Goal: Task Accomplishment & Management: Use online tool/utility

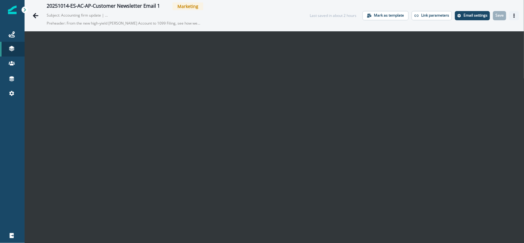
click at [510, 19] on button "Actions" at bounding box center [514, 15] width 10 height 9
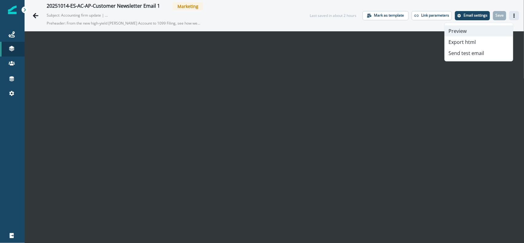
click at [470, 33] on button "Preview" at bounding box center [479, 30] width 68 height 11
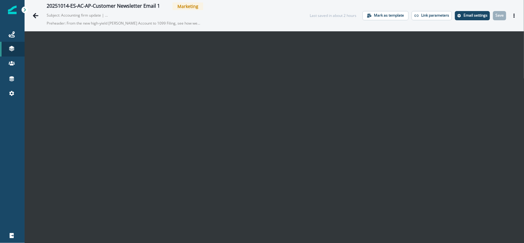
scroll to position [10, 0]
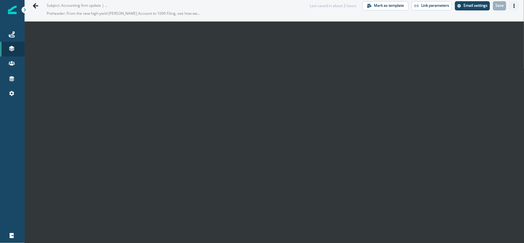
click at [509, 8] on button "Actions" at bounding box center [514, 5] width 10 height 9
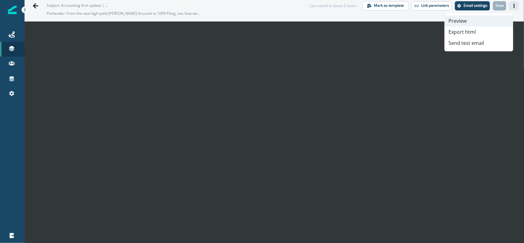
click at [460, 19] on button "Preview" at bounding box center [479, 20] width 68 height 11
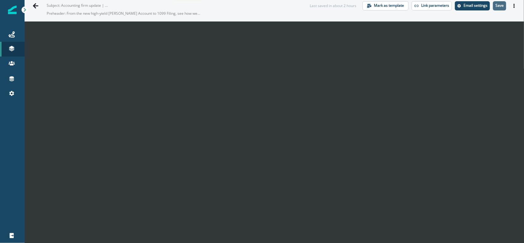
click at [495, 5] on p "Save" at bounding box center [499, 5] width 8 height 4
click at [511, 6] on button "Actions" at bounding box center [514, 5] width 10 height 9
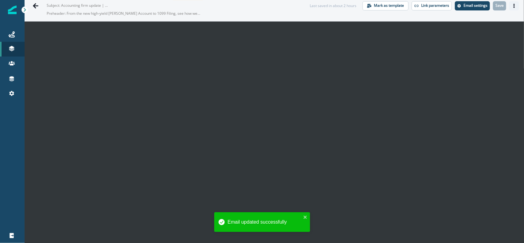
click at [509, 7] on button "Actions" at bounding box center [514, 5] width 10 height 9
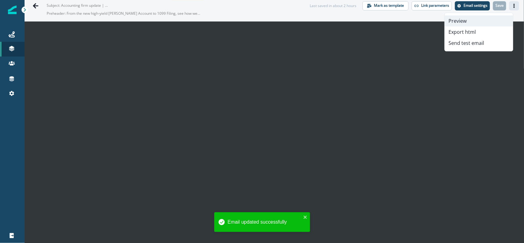
click at [491, 18] on button "Preview" at bounding box center [479, 20] width 68 height 11
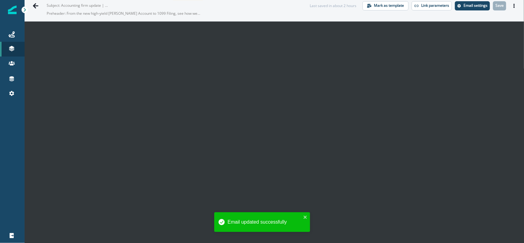
scroll to position [0, 0]
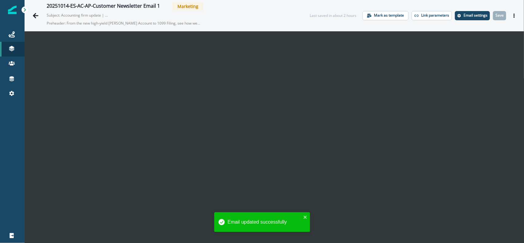
click at [511, 10] on div "20251014-ES-AC-AP-Customer Newsletter Email 1 Marketing Subject: Accounting fir…" at bounding box center [274, 15] width 499 height 31
click at [509, 12] on button "Actions" at bounding box center [514, 15] width 10 height 9
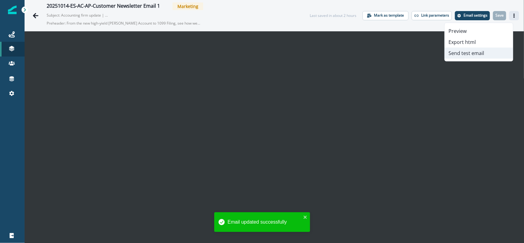
click at [476, 52] on button "Send test email" at bounding box center [479, 53] width 68 height 11
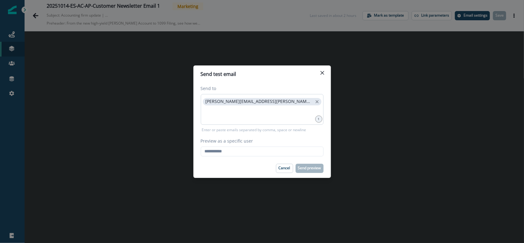
click at [288, 105] on div "nidhi.singh@hq.bill.com" at bounding box center [262, 109] width 123 height 31
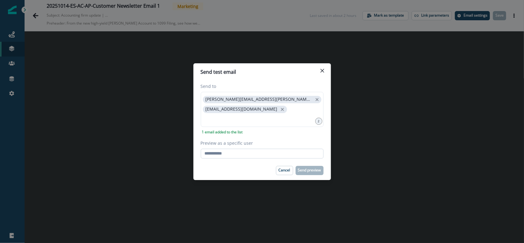
click at [232, 149] on input "Preview as a specific user" at bounding box center [262, 154] width 123 height 10
paste input "**********"
type input "**********"
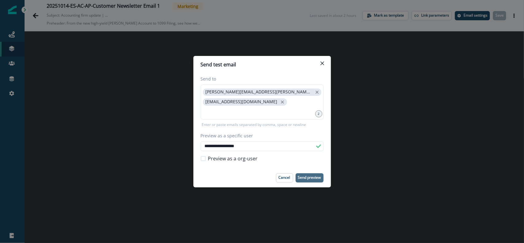
click at [307, 173] on button "Send preview" at bounding box center [310, 177] width 28 height 9
